Goal: Navigation & Orientation: Find specific page/section

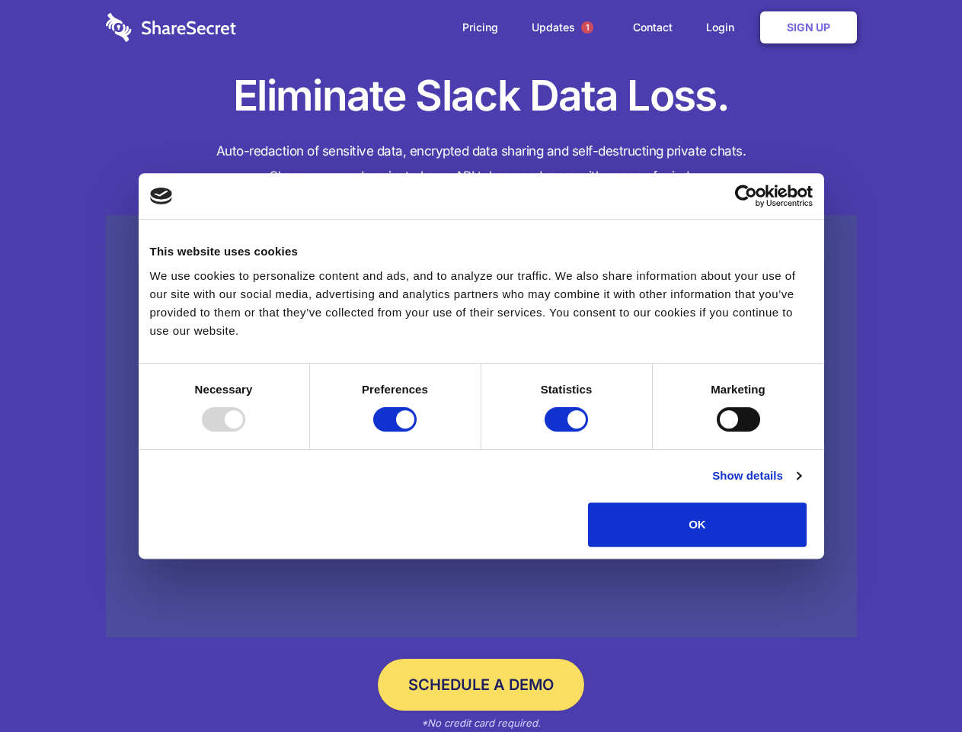
click at [245, 431] on div at bounding box center [223, 419] width 43 height 24
click at [417, 431] on input "Preferences" at bounding box center [394, 419] width 43 height 24
checkbox input "false"
click at [568, 431] on input "Statistics" at bounding box center [566, 419] width 43 height 24
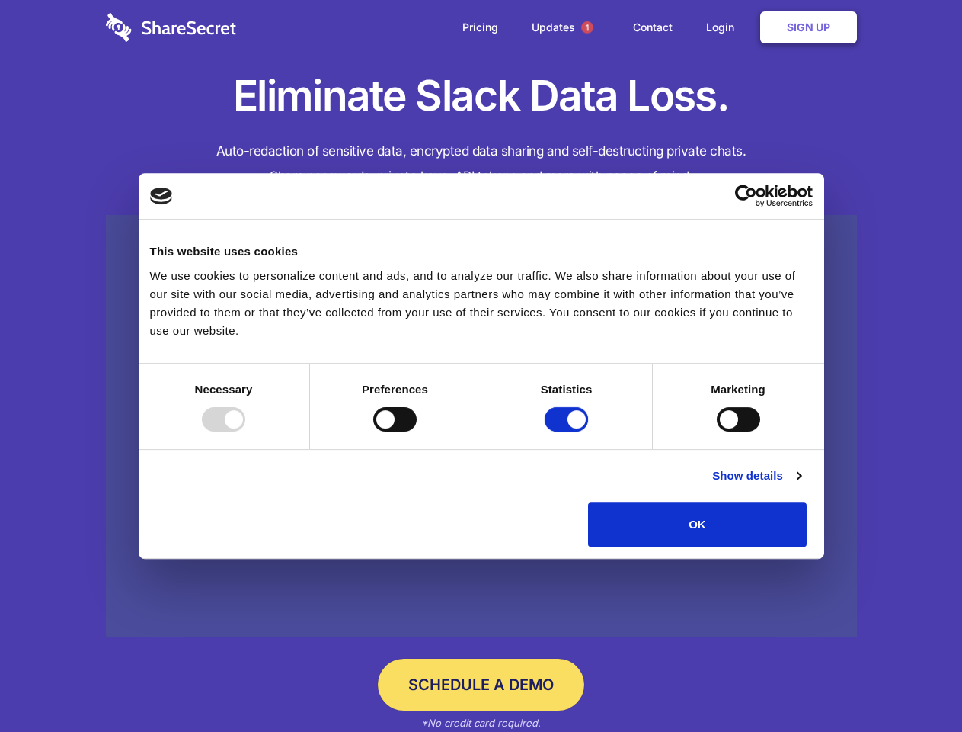
checkbox input "false"
click at [717, 431] on input "Marketing" at bounding box center [738, 419] width 43 height 24
checkbox input "true"
click at [801, 485] on link "Show details" at bounding box center [757, 475] width 88 height 18
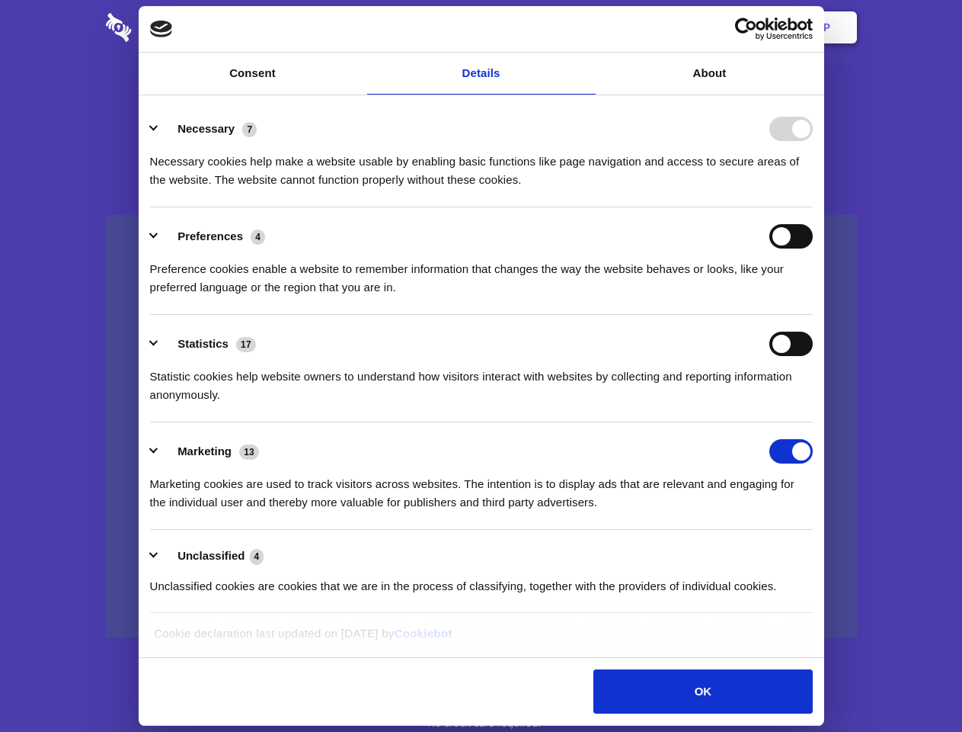
click at [813, 315] on li "Preferences 4 Preference cookies enable a website to remember information that …" at bounding box center [481, 260] width 663 height 107
click at [587, 27] on span "1" at bounding box center [587, 27] width 12 height 12
